Goal: Transaction & Acquisition: Purchase product/service

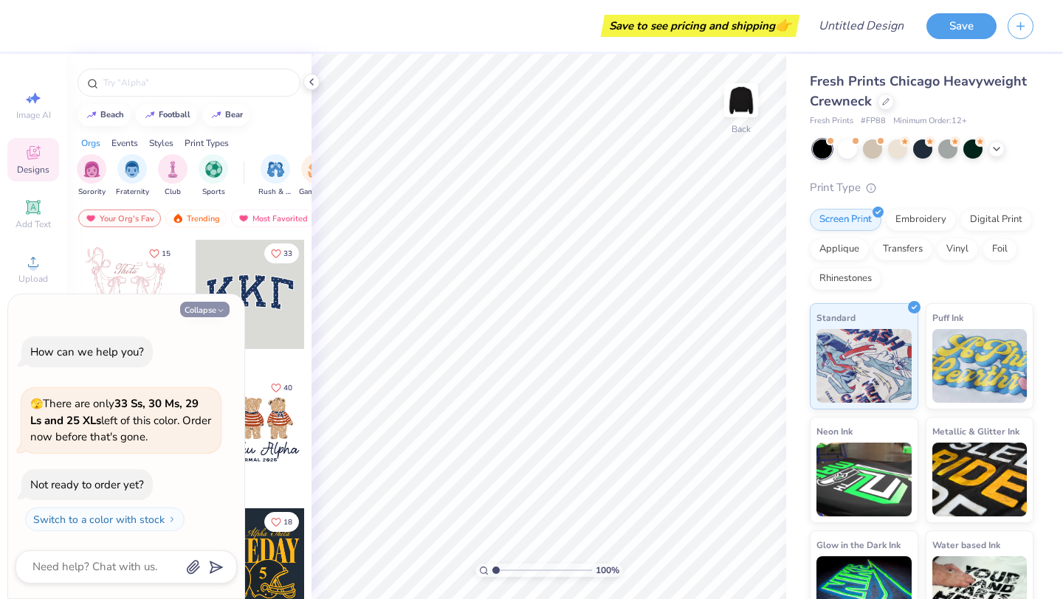
click at [202, 309] on button "Collapse" at bounding box center [204, 310] width 49 height 16
type textarea "x"
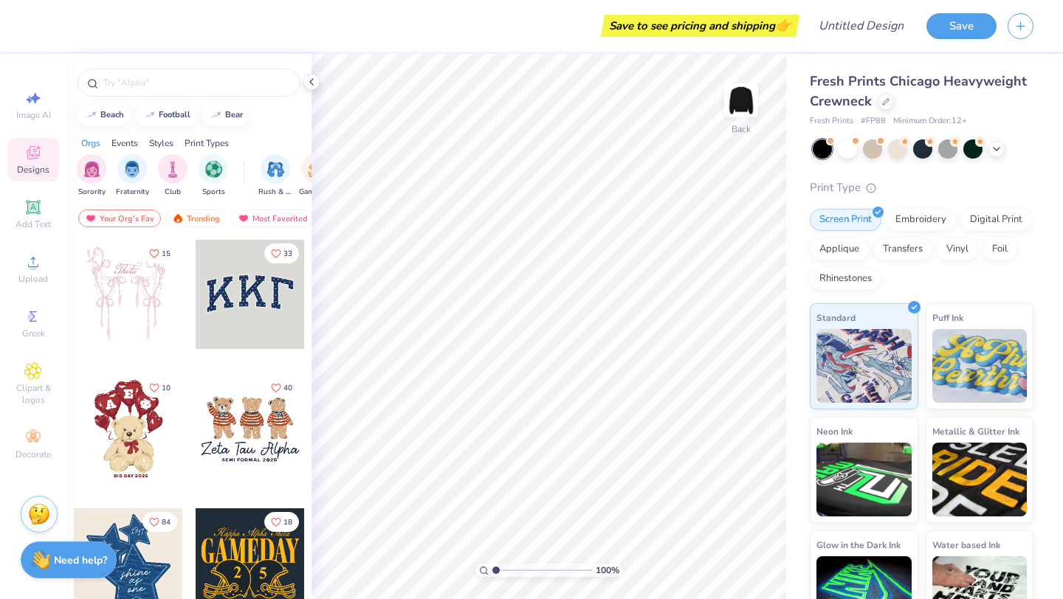
scroll to position [38, 0]
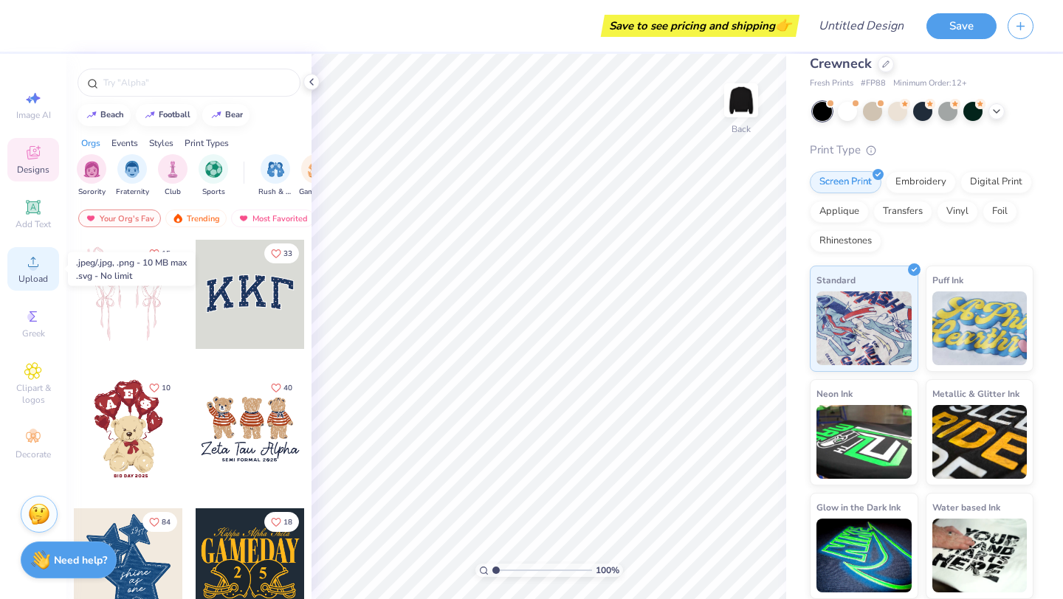
click at [35, 275] on span "Upload" at bounding box center [33, 279] width 30 height 12
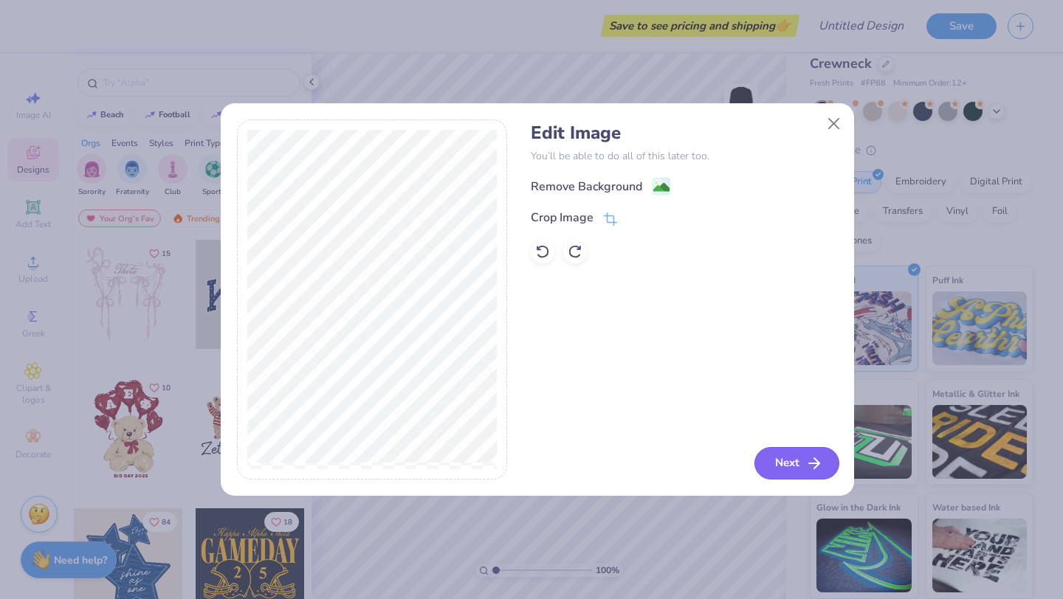
click at [805, 461] on icon "button" at bounding box center [814, 464] width 18 height 18
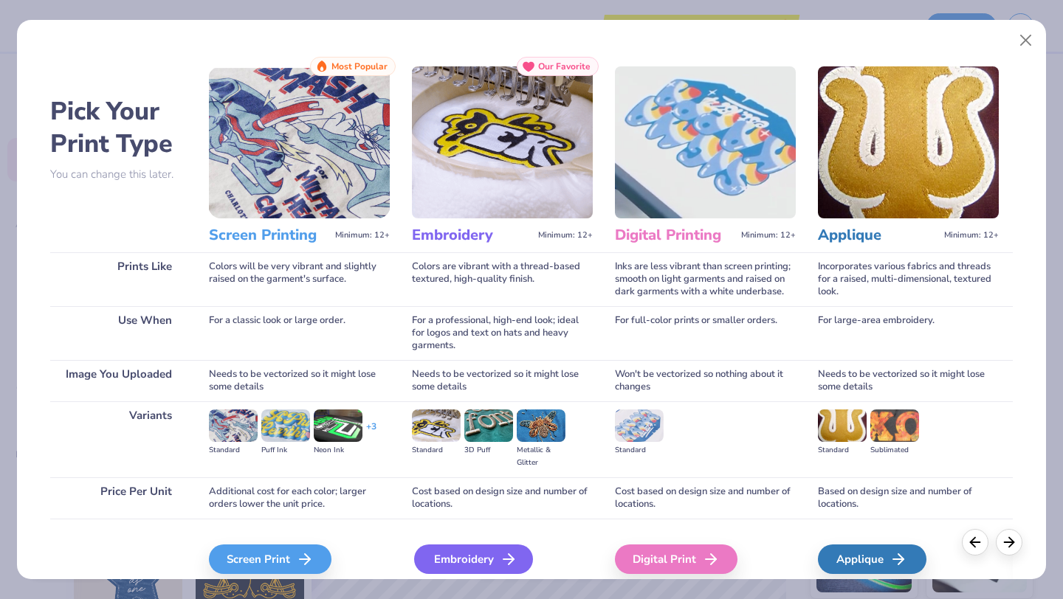
click at [500, 562] on icon at bounding box center [509, 560] width 18 height 18
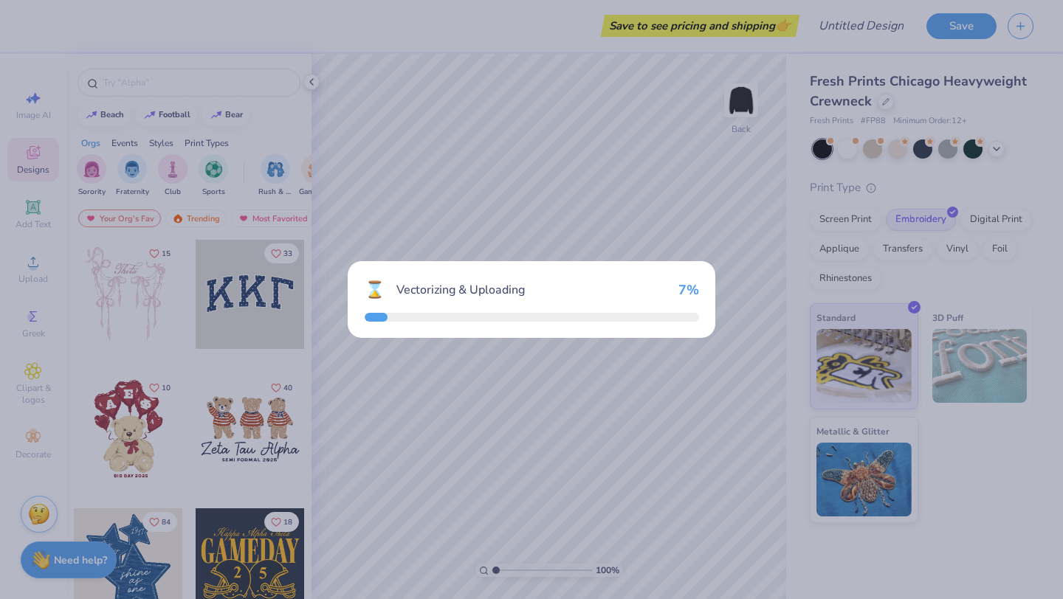
scroll to position [0, 0]
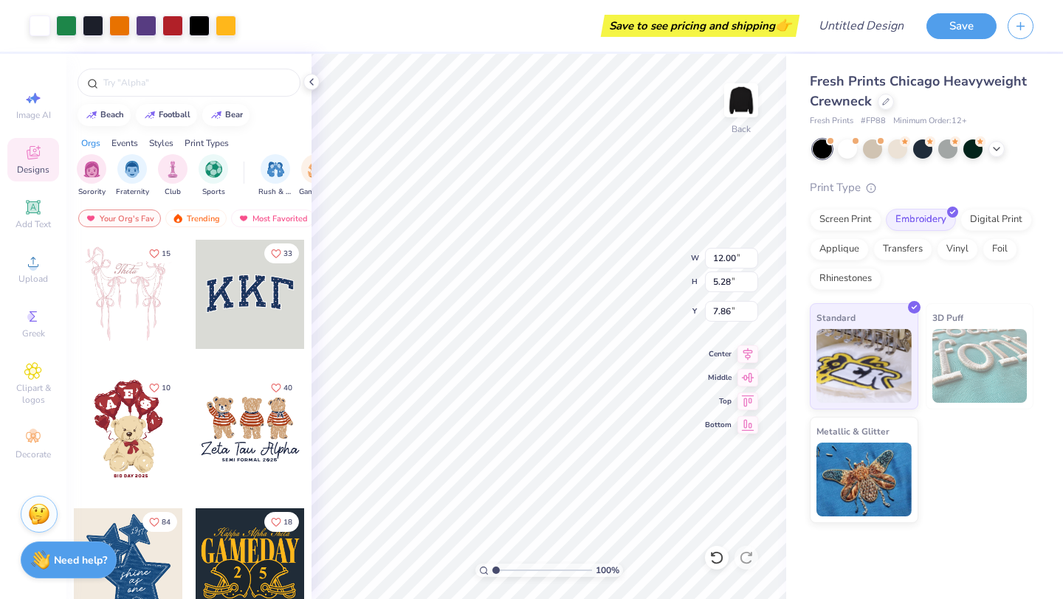
type input "6.86"
click at [876, 557] on div "Fresh Prints Chicago Heavyweight Crewneck Fresh Prints # FP88 Minimum Order: 12…" at bounding box center [924, 327] width 277 height 546
click at [958, 542] on div "Fresh Prints Chicago Heavyweight Crewneck Fresh Prints # FP88 Minimum Order: 12…" at bounding box center [924, 327] width 277 height 546
click at [315, 78] on icon at bounding box center [312, 82] width 12 height 12
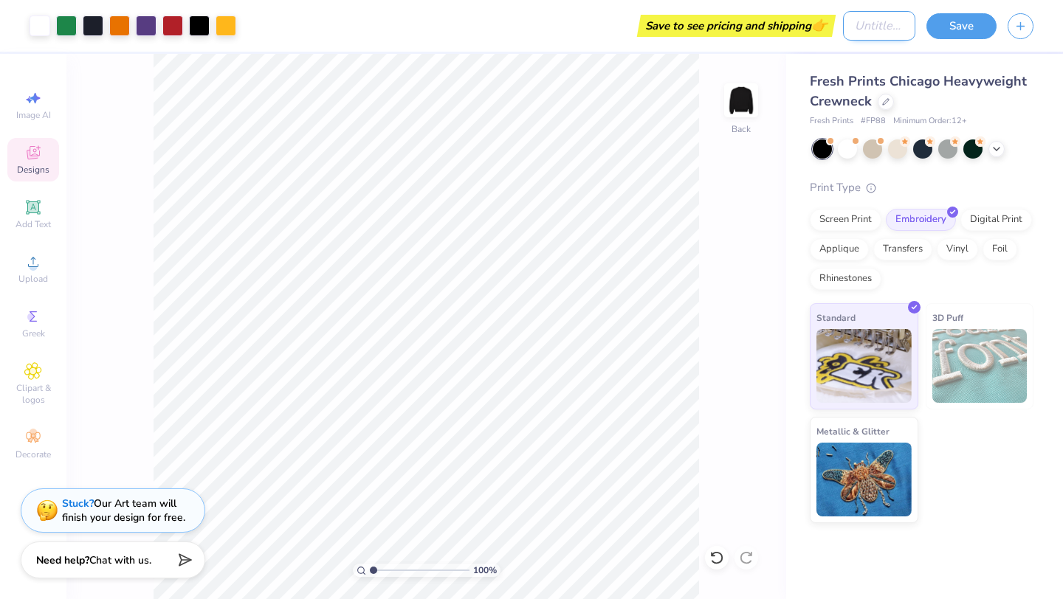
click at [893, 28] on input "Design Title" at bounding box center [879, 26] width 72 height 30
type input "AFRAS Swag 2025"
click at [964, 23] on button "Save" at bounding box center [962, 24] width 70 height 26
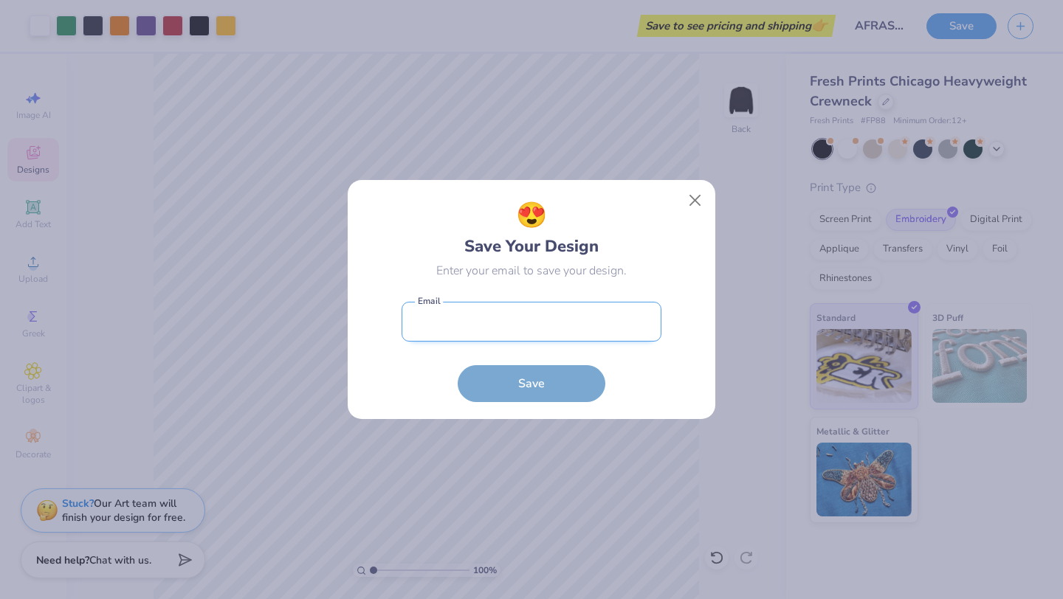
click at [526, 337] on input "email" at bounding box center [532, 322] width 260 height 41
type input "[EMAIL_ADDRESS][DOMAIN_NAME]"
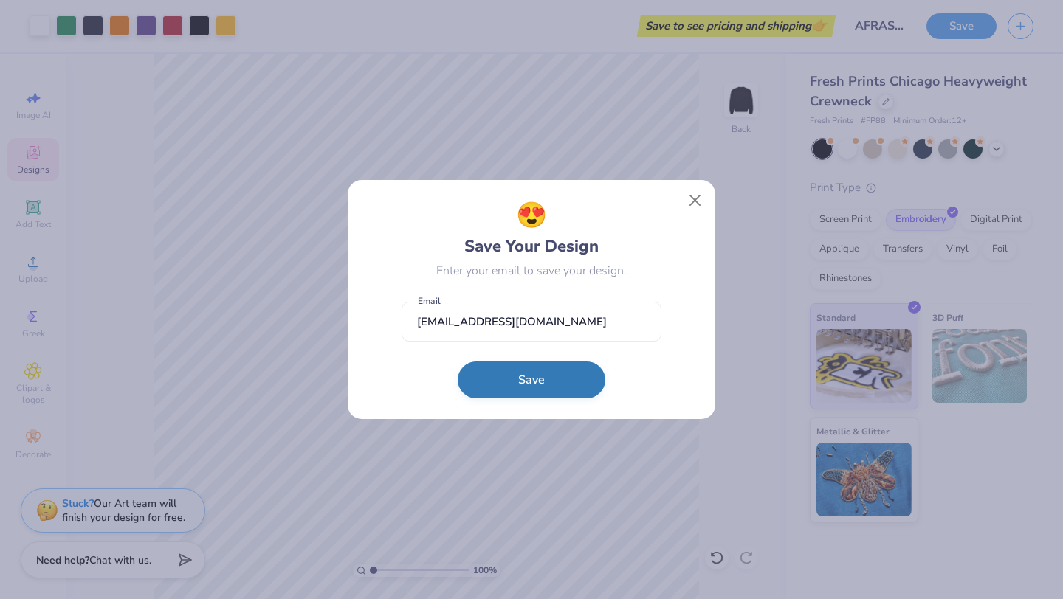
click at [517, 376] on button "Save" at bounding box center [532, 380] width 148 height 37
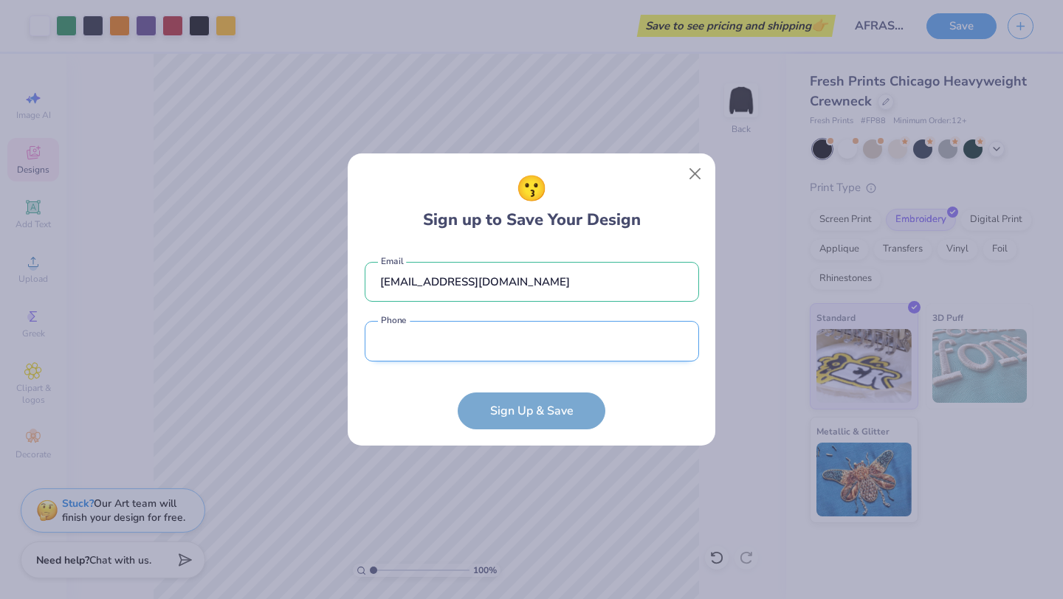
click at [495, 342] on input "tel" at bounding box center [532, 341] width 334 height 41
type input "[PHONE_NUMBER]"
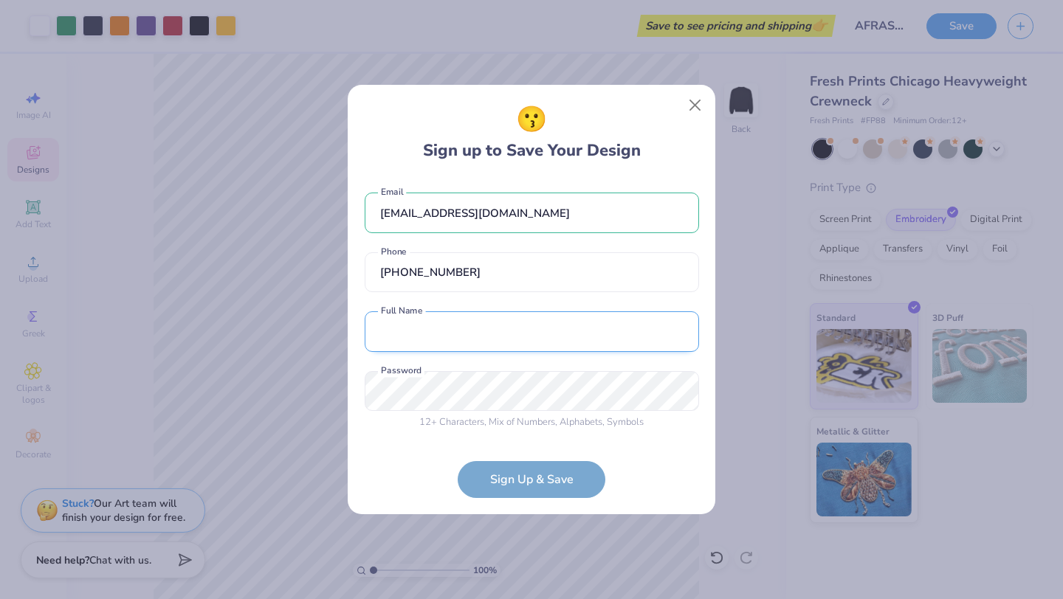
click at [502, 326] on input "text" at bounding box center [532, 332] width 334 height 41
click at [435, 327] on input "[PERSON_NAME] Jayawardene" at bounding box center [532, 332] width 334 height 41
type input "[PERSON_NAME]"
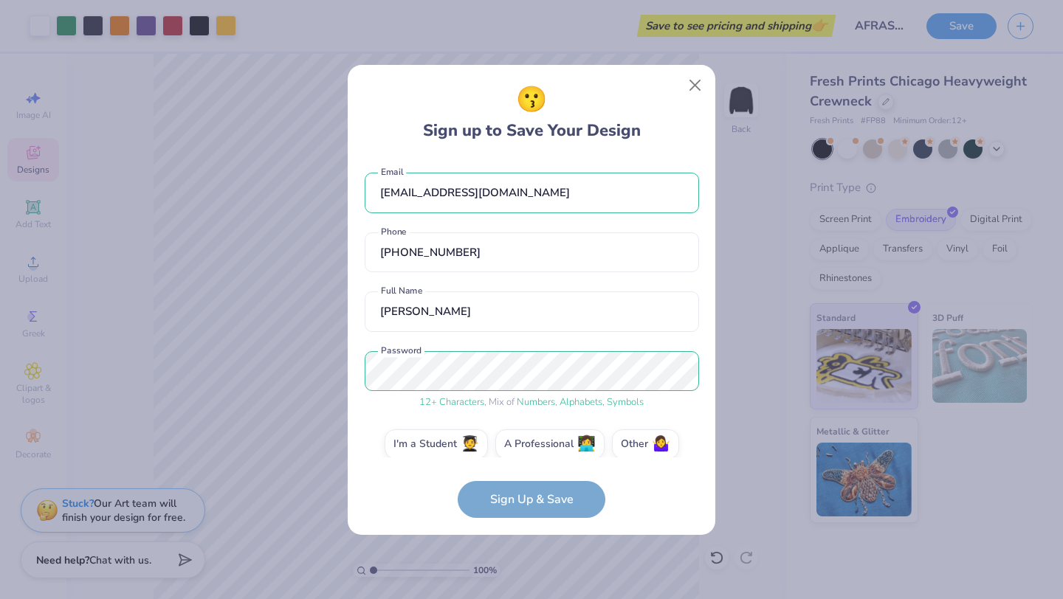
scroll to position [16, 0]
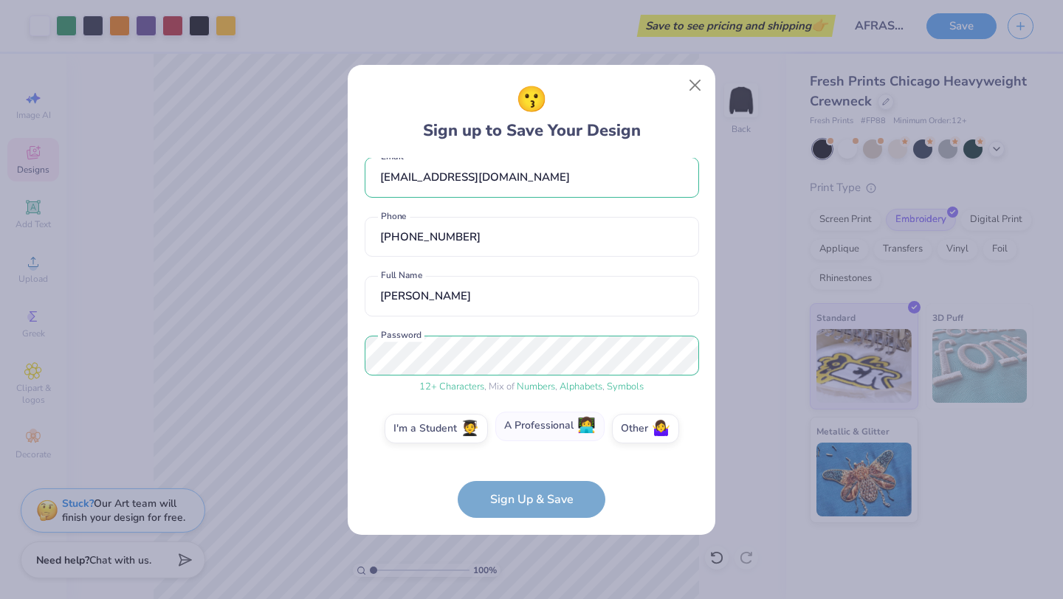
click at [554, 425] on label "A Professional 👩‍💻" at bounding box center [549, 427] width 109 height 30
click at [537, 443] on input "A Professional 👩‍💻" at bounding box center [532, 448] width 10 height 10
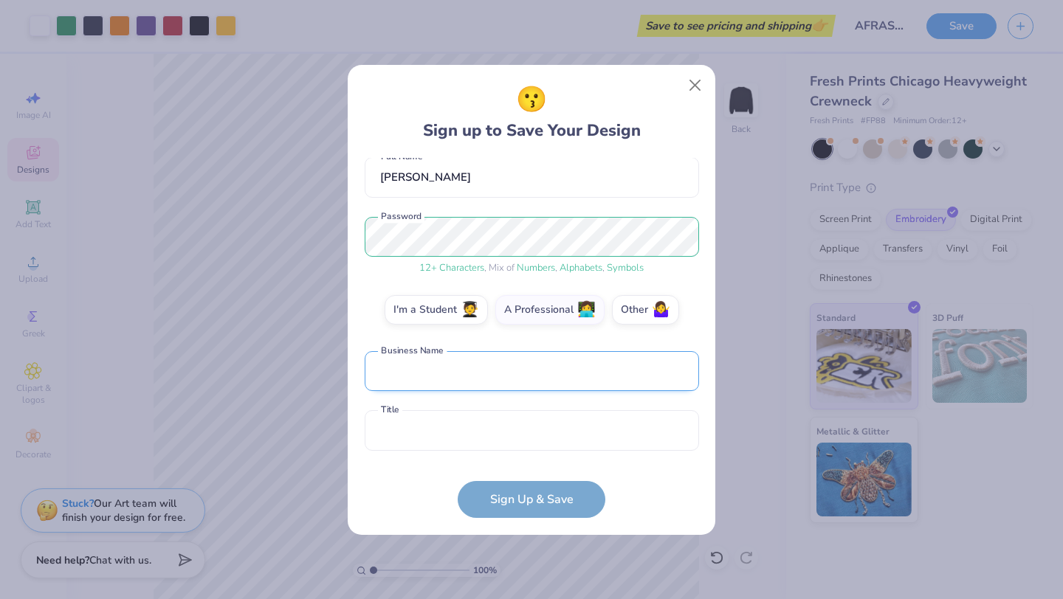
click at [573, 365] on input "text" at bounding box center [532, 371] width 334 height 41
type input "SDSU"
click at [502, 426] on input "text" at bounding box center [532, 430] width 334 height 41
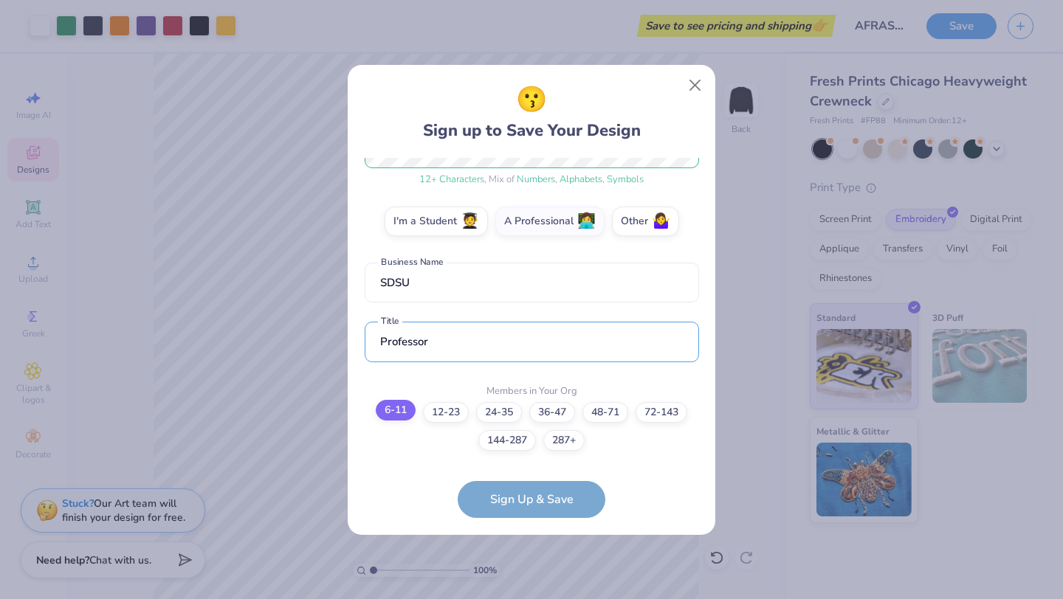
type input "Professor"
click at [399, 413] on label "6-11" at bounding box center [396, 410] width 40 height 21
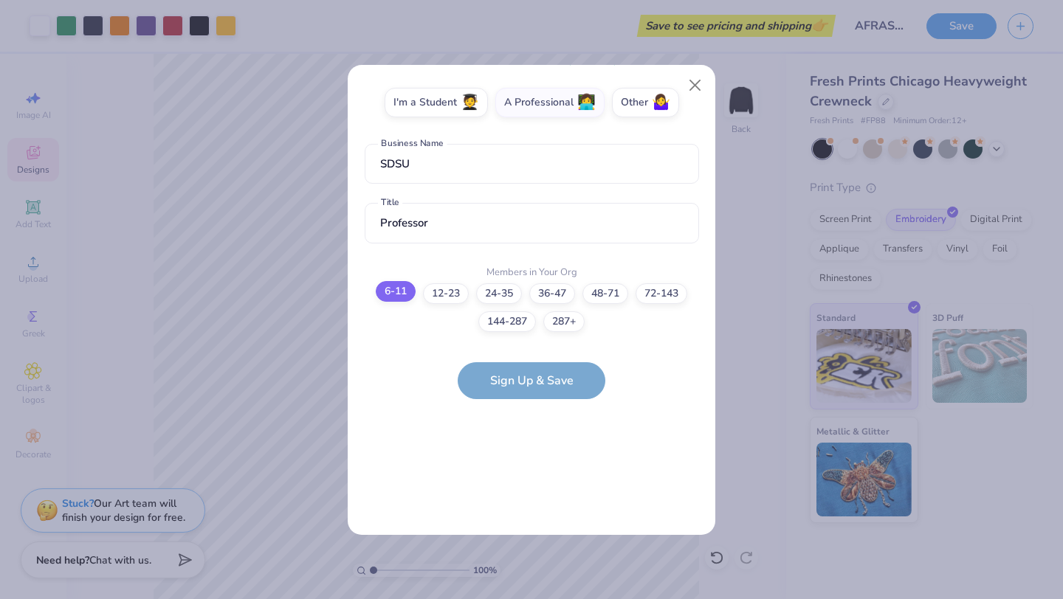
scroll to position [0, 0]
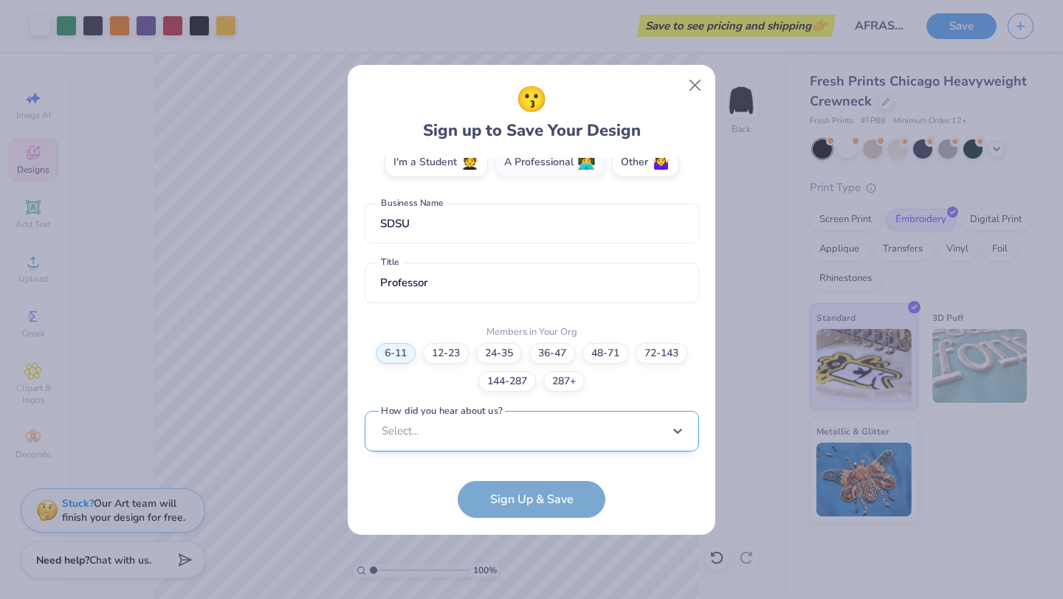
click at [539, 437] on div "option Word of Mouth focused, 8 of 15. 15 results available. Use Up and Down to…" at bounding box center [532, 545] width 334 height 269
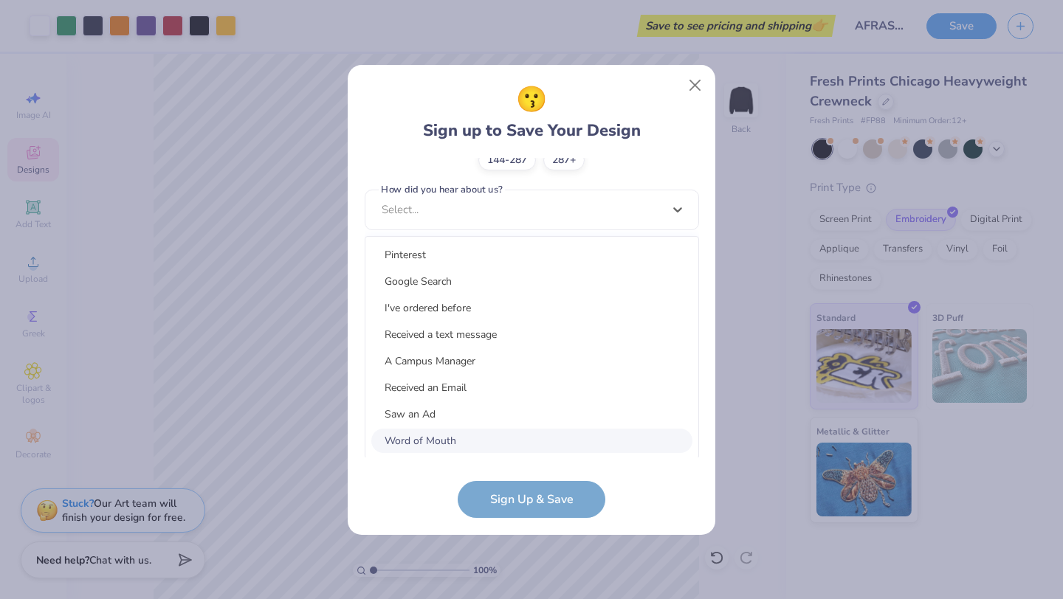
click at [537, 439] on div "Word of Mouth" at bounding box center [531, 441] width 321 height 24
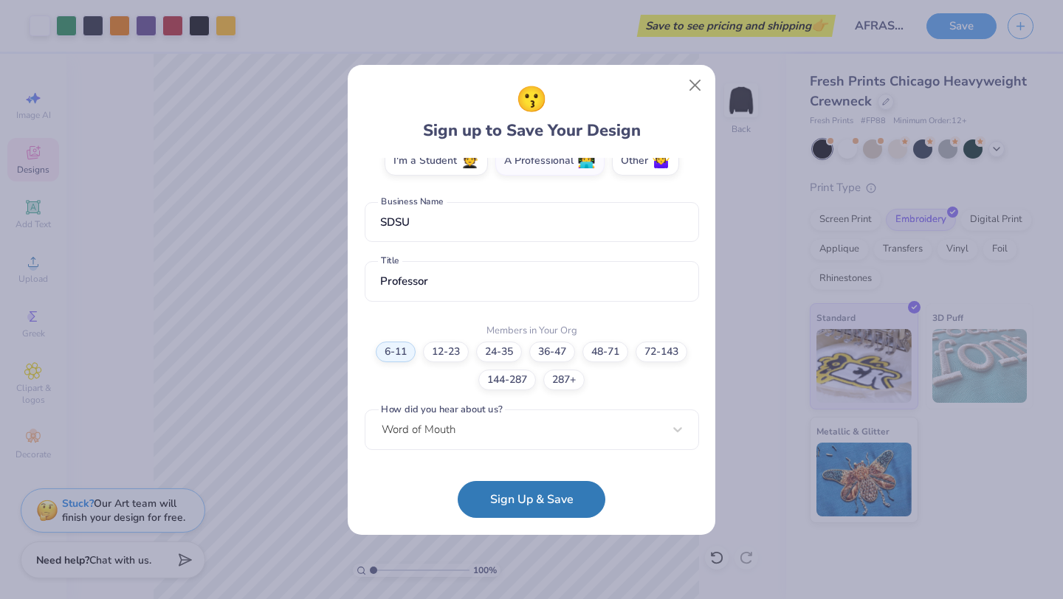
scroll to position [282, 0]
click at [525, 502] on button "Sign Up & Save" at bounding box center [532, 496] width 148 height 37
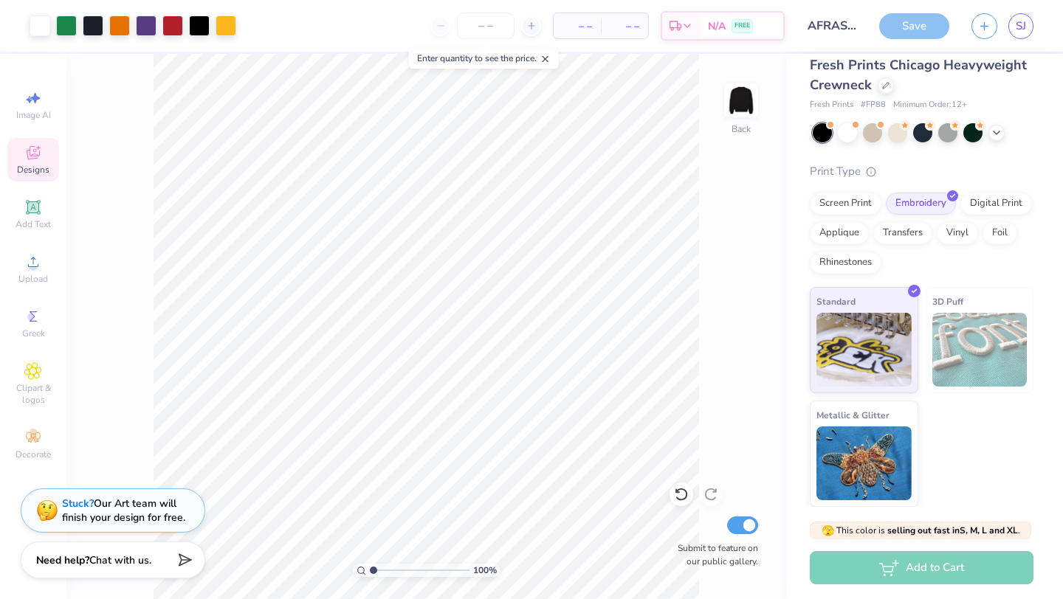
scroll to position [0, 0]
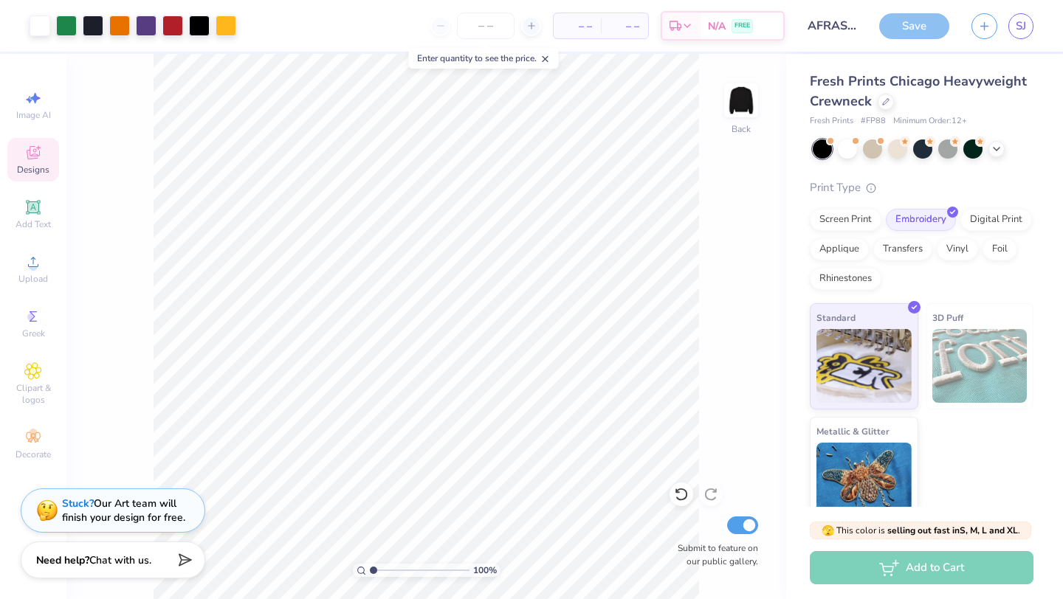
drag, startPoint x: 1062, startPoint y: 416, endPoint x: 1062, endPoint y: 44, distance: 372.1
click at [1062, 44] on div "Art colors – – Per Item – – Total Est. Delivery N/A FREE Design Title AFRAS Swa…" at bounding box center [531, 299] width 1063 height 599
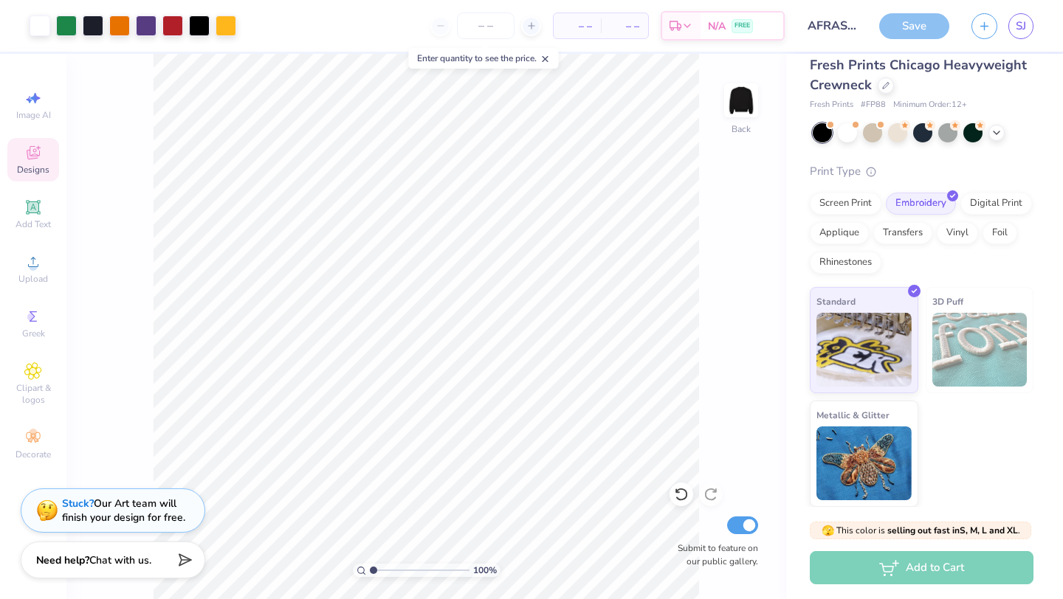
drag, startPoint x: 1062, startPoint y: 153, endPoint x: 1034, endPoint y: 326, distance: 175.0
click at [1034, 326] on div "Fresh Prints Chicago Heavyweight Crewneck Fresh Prints # FP88 Minimum Order: 12…" at bounding box center [924, 280] width 277 height 453
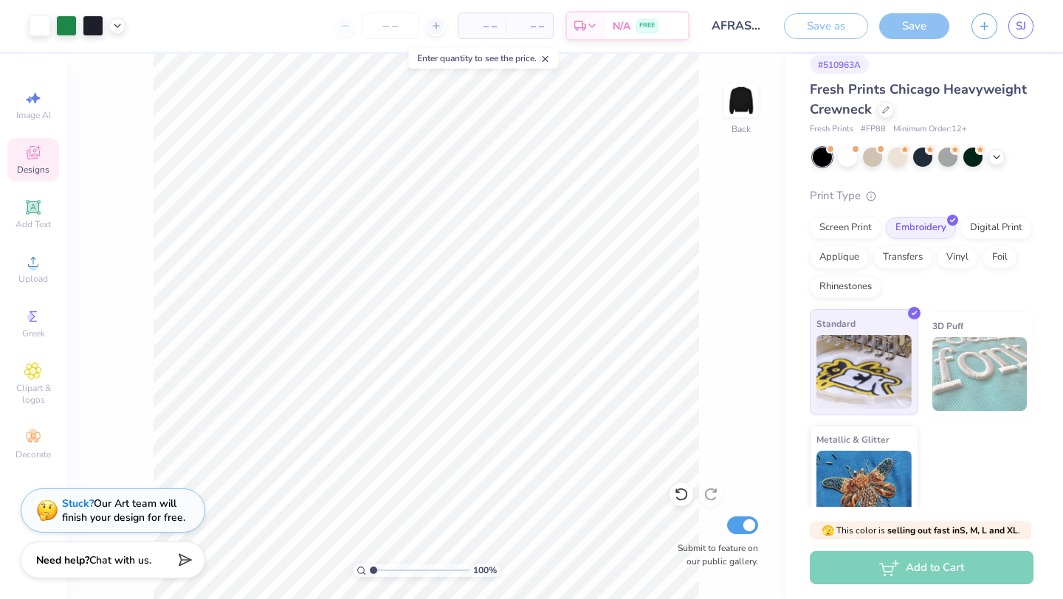
scroll to position [41, 0]
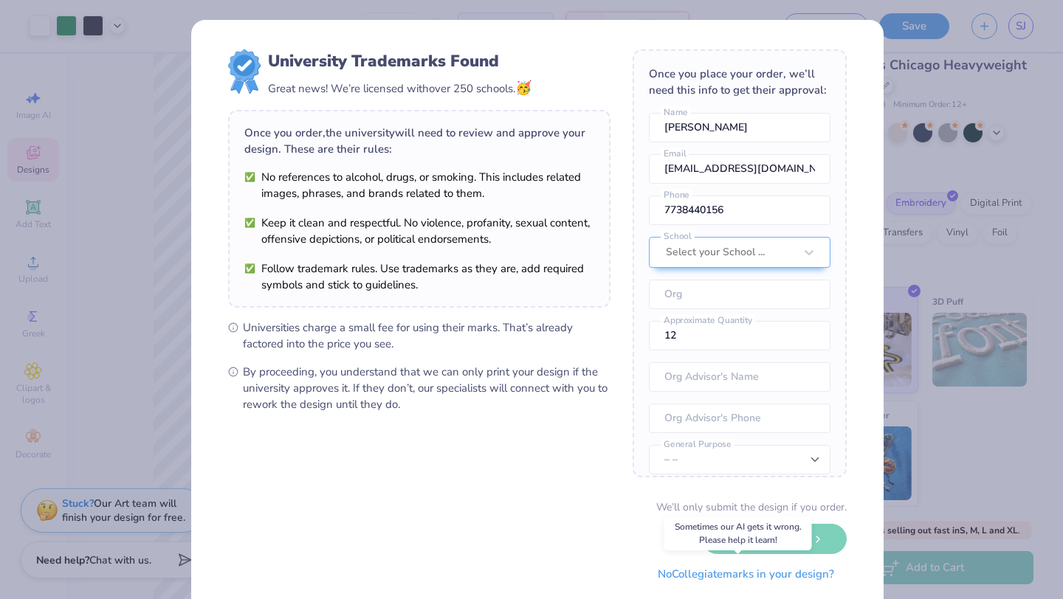
click at [777, 575] on button "No Collegiate marks in your design?" at bounding box center [746, 575] width 202 height 30
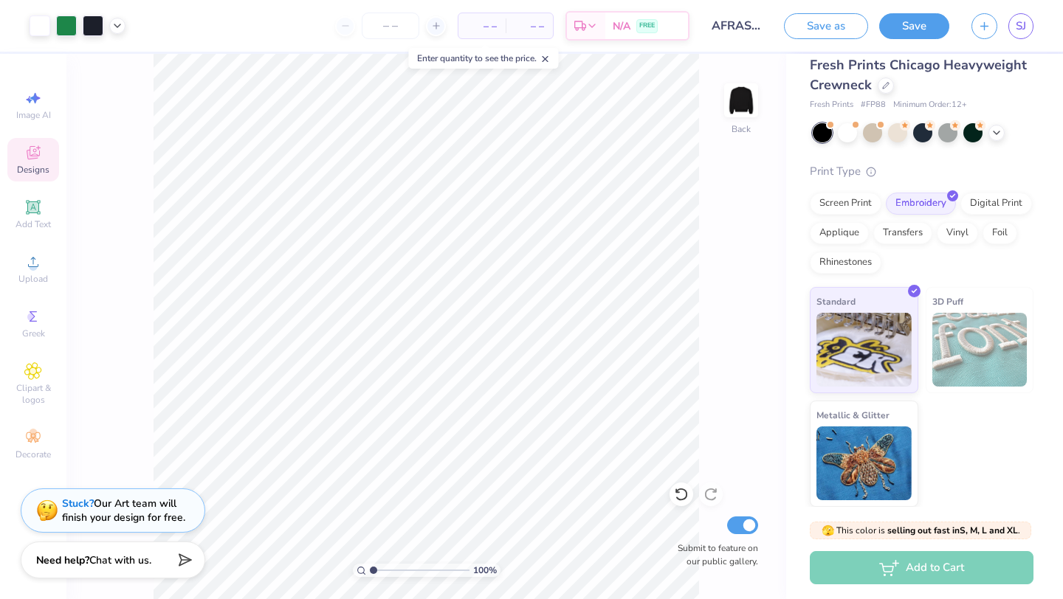
click at [870, 574] on div "Add to Cart" at bounding box center [922, 567] width 224 height 33
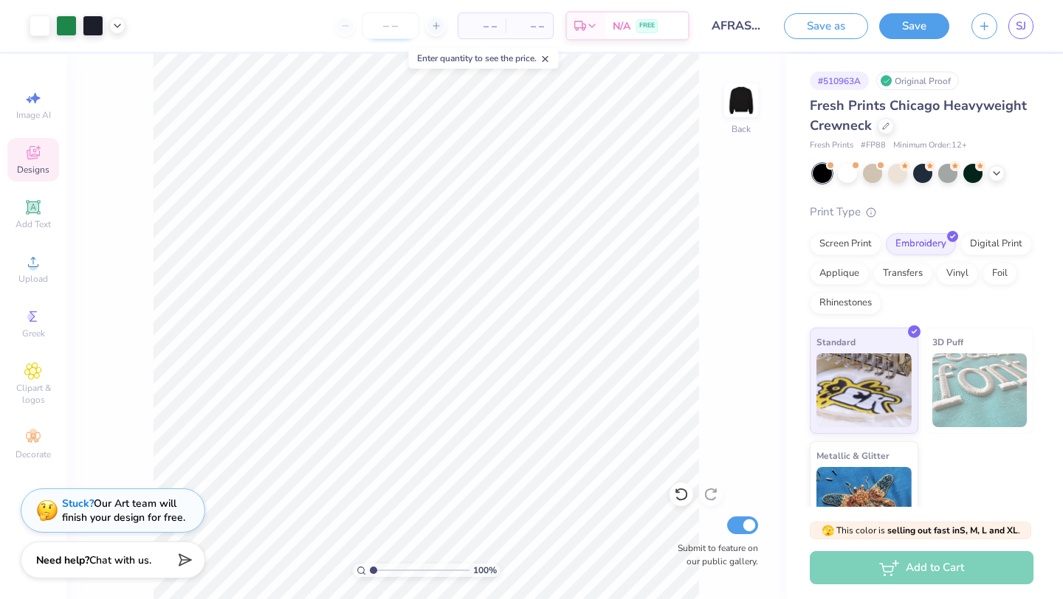
click at [387, 23] on input "number" at bounding box center [391, 26] width 58 height 27
click at [428, 27] on div at bounding box center [436, 26] width 20 height 20
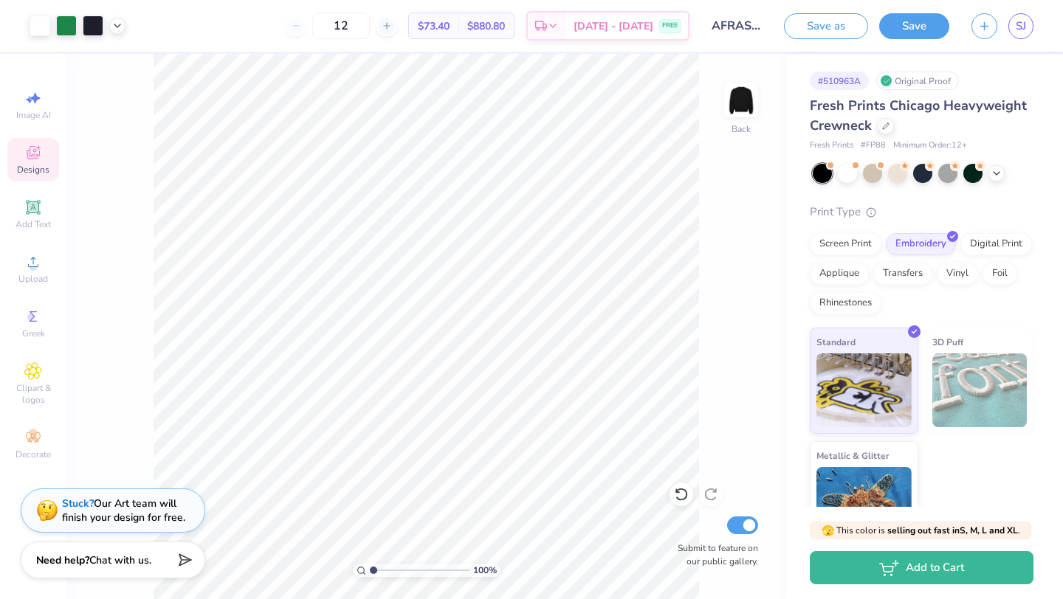
click at [326, 23] on div "12" at bounding box center [341, 26] width 111 height 27
drag, startPoint x: 388, startPoint y: 27, endPoint x: 340, endPoint y: 26, distance: 48.0
click at [340, 26] on div "12" at bounding box center [341, 26] width 111 height 27
click at [859, 239] on div "Screen Print" at bounding box center [846, 242] width 72 height 22
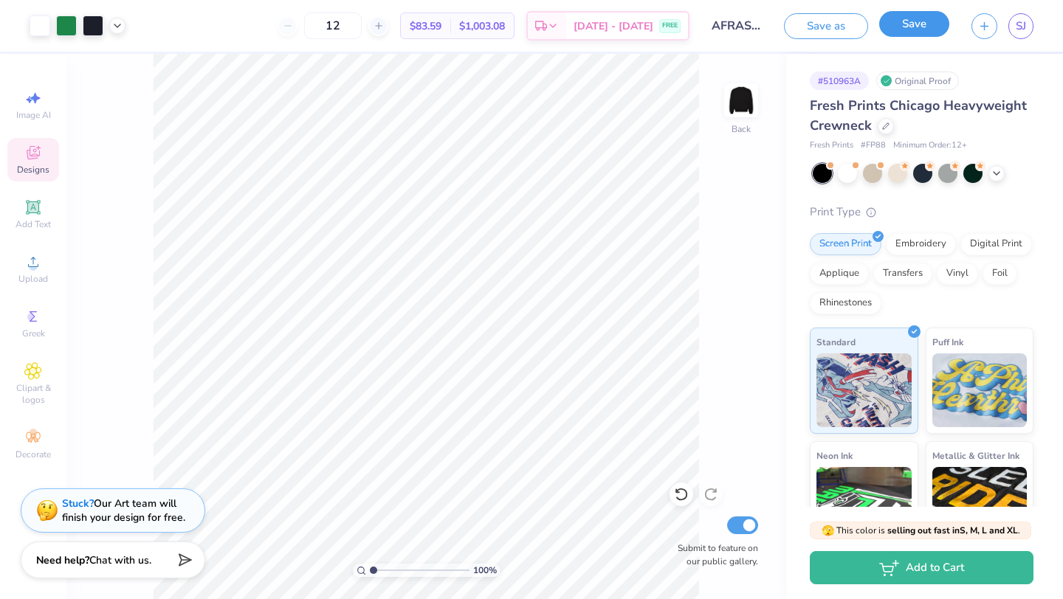
click at [910, 26] on button "Save" at bounding box center [914, 24] width 70 height 26
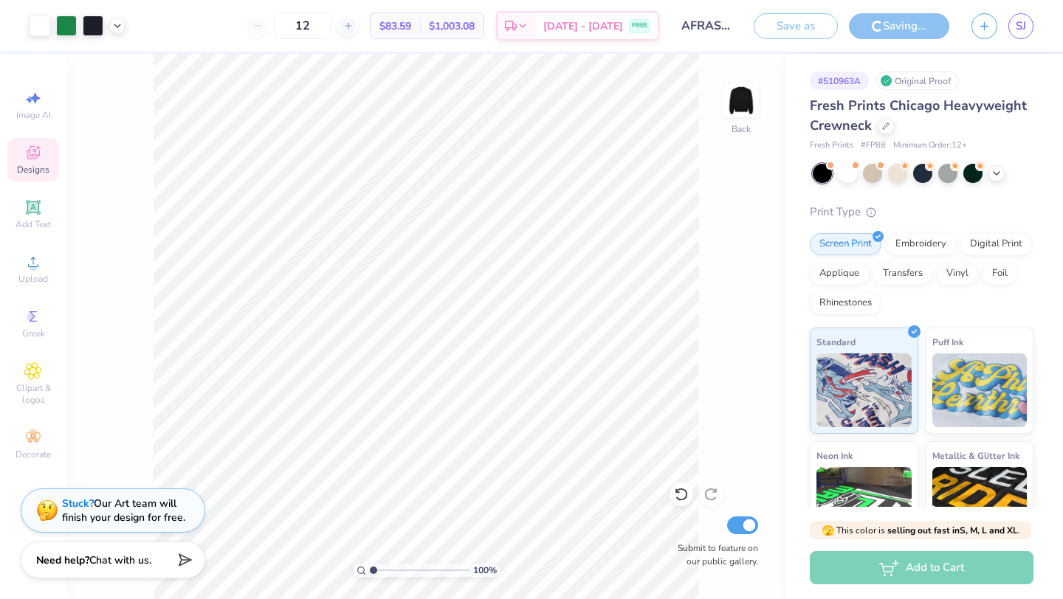
drag, startPoint x: 346, startPoint y: 23, endPoint x: 287, endPoint y: 18, distance: 59.2
click at [287, 18] on div "12" at bounding box center [302, 26] width 111 height 27
type input "1"
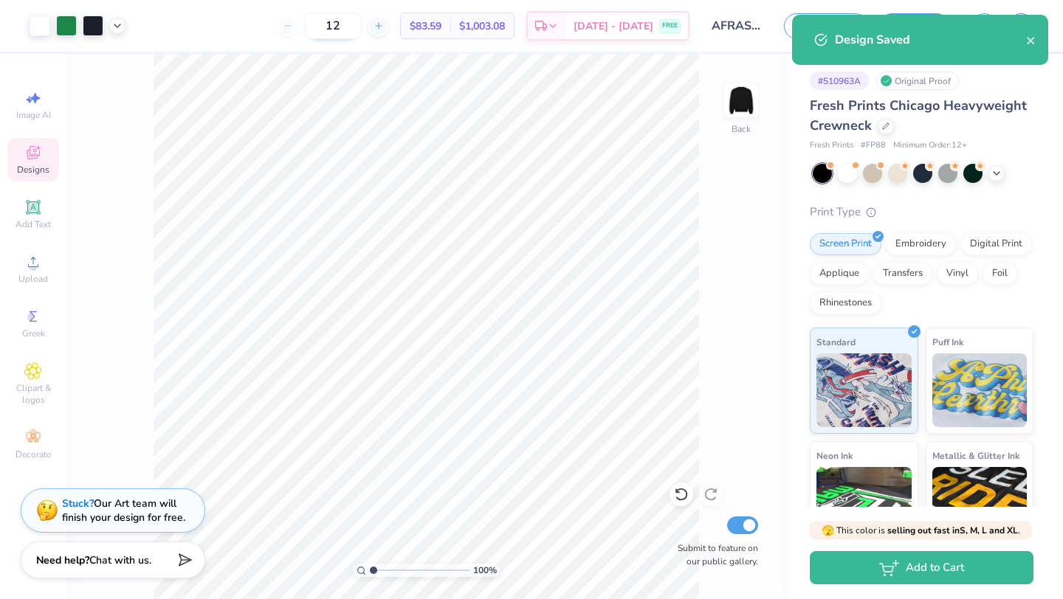
click at [340, 24] on body "Art colors 12 $83.59 Per Item $1,003.08 Total Est. Delivery [DATE] - [DATE] FRE…" at bounding box center [531, 299] width 1063 height 599
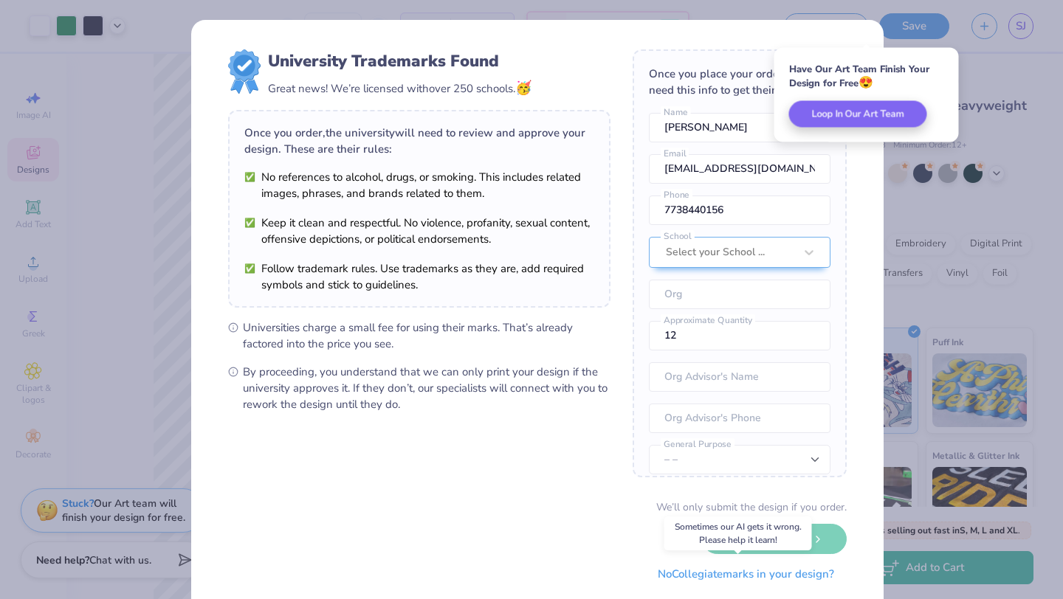
click at [725, 577] on button "No Collegiate marks in your design?" at bounding box center [746, 575] width 202 height 30
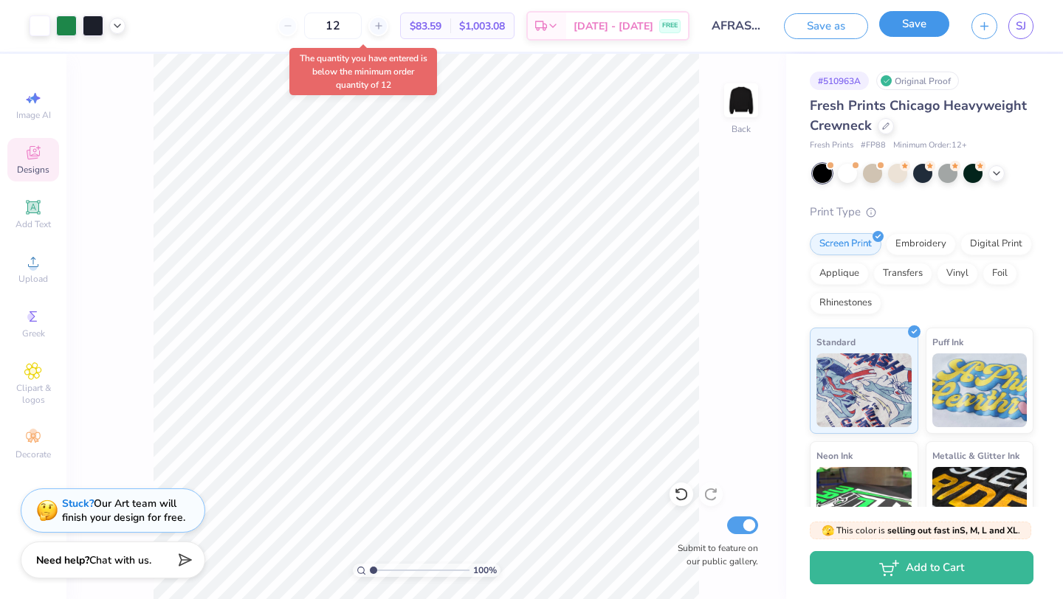
click at [918, 25] on button "Save" at bounding box center [914, 24] width 70 height 26
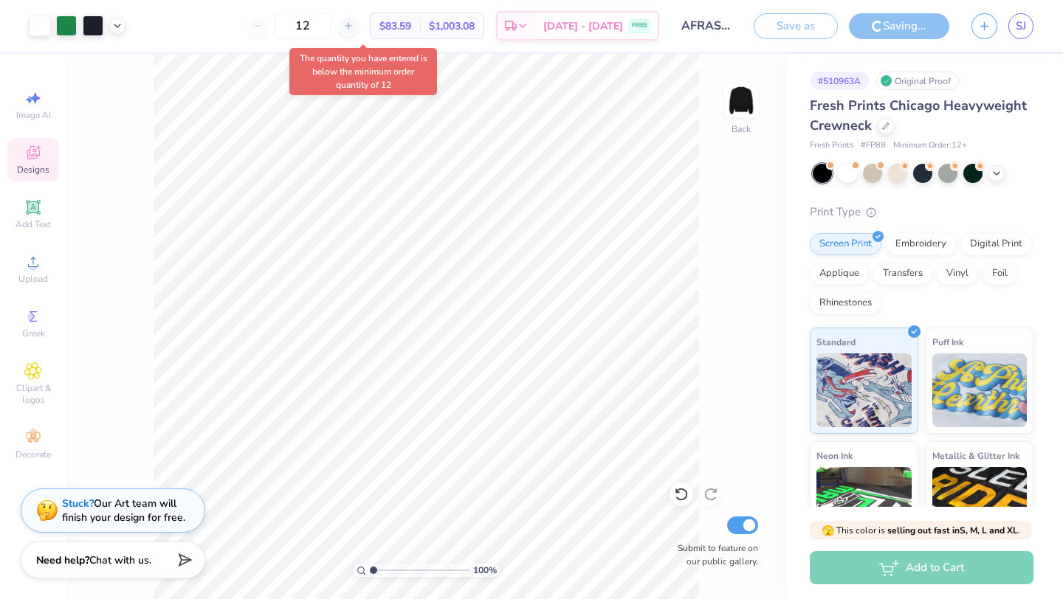
click at [752, 261] on div "100 % Back Submit to feature on our public gallery." at bounding box center [426, 327] width 720 height 546
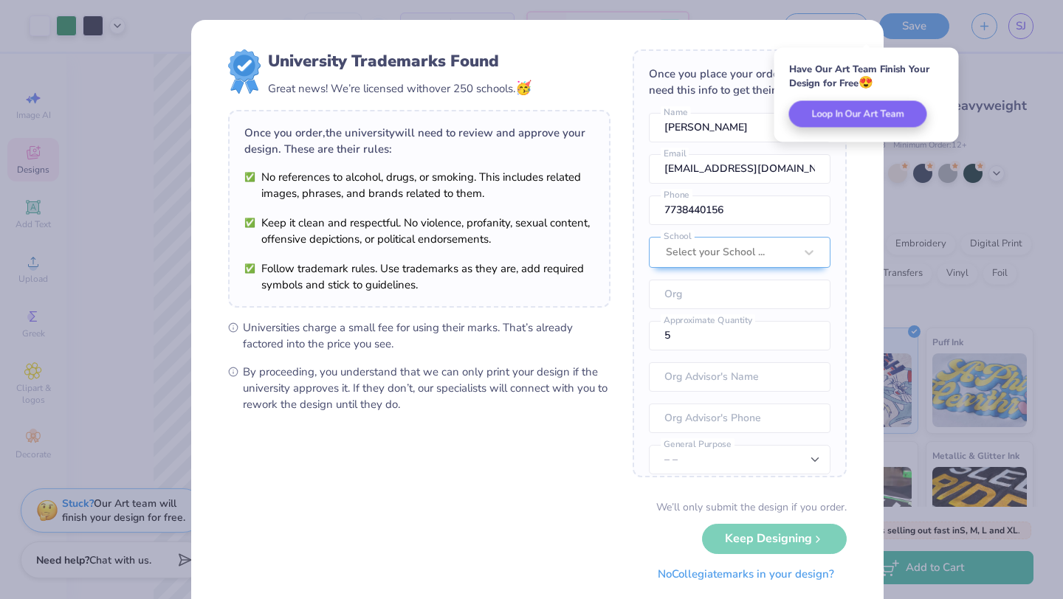
click at [698, 578] on button "No Collegiate marks in your design?" at bounding box center [746, 575] width 202 height 30
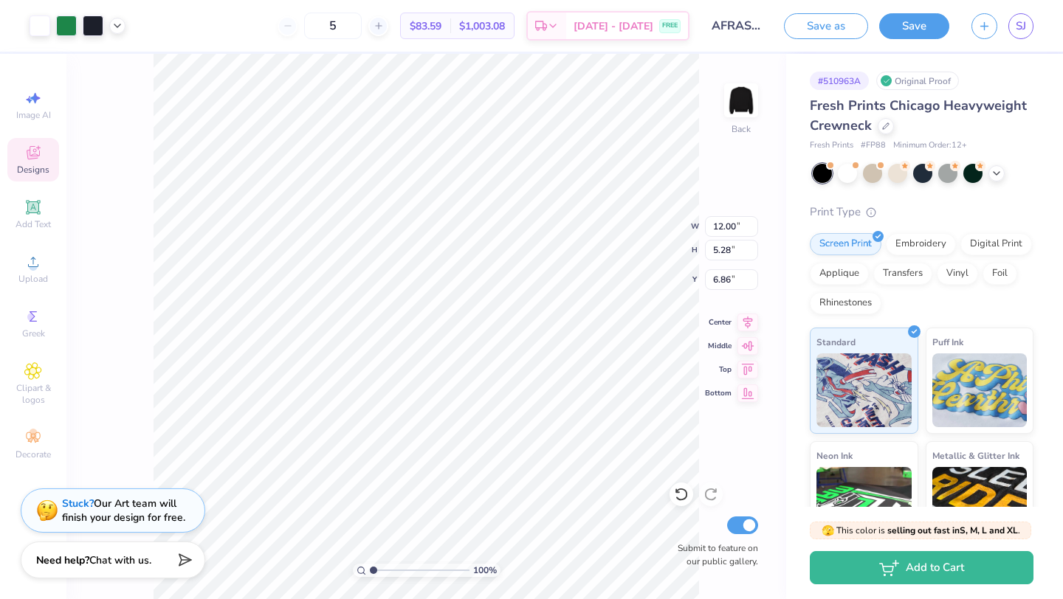
click at [1039, 224] on div "# 510963A Original Proof Fresh Prints Chicago Heavyweight Crewneck Fresh Prints…" at bounding box center [924, 358] width 277 height 608
click at [914, 24] on button "Save" at bounding box center [914, 24] width 70 height 26
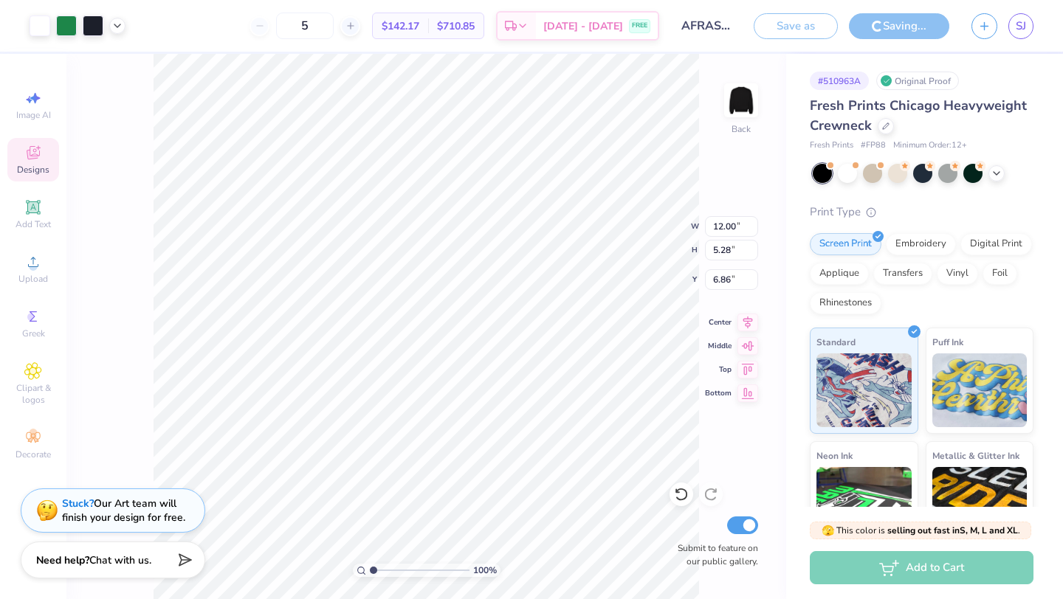
drag, startPoint x: 346, startPoint y: 26, endPoint x: 281, endPoint y: 18, distance: 64.7
click at [281, 18] on div "5" at bounding box center [305, 26] width 111 height 27
click at [578, 50] on div "10 $142.17 Per Item $710.85 Total Est. Delivery [DATE] - [DATE] FREE" at bounding box center [398, 26] width 523 height 52
type input "12"
click at [419, 20] on span "$142.17" at bounding box center [401, 26] width 38 height 16
